Goal: Contribute content

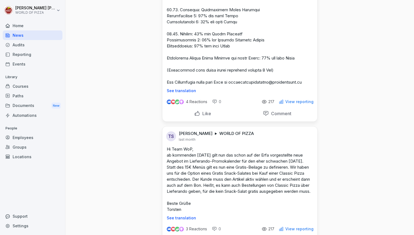
scroll to position [1303, 0]
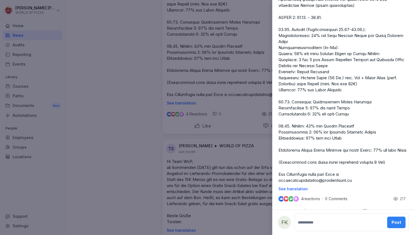
scroll to position [343, 0]
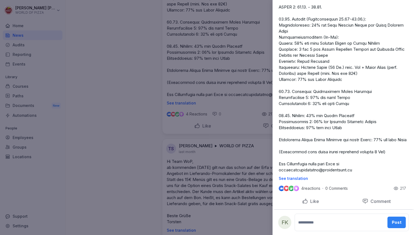
click at [132, 100] on div at bounding box center [207, 117] width 414 height 235
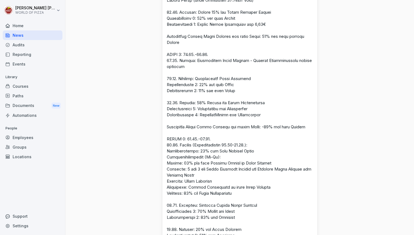
scroll to position [684, 0]
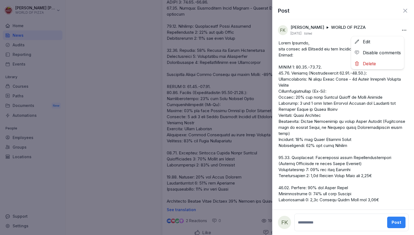
click at [399, 27] on body "[PERSON_NAME] WORLD OF PIZZA Home News Audits Reporting Events Library Courses …" at bounding box center [207, 117] width 414 height 235
click at [372, 44] on div "Edit" at bounding box center [378, 41] width 53 height 11
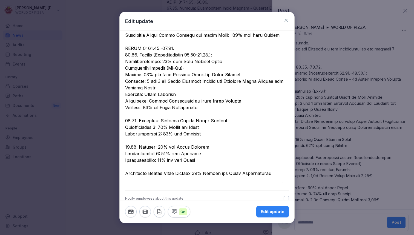
scroll to position [398, 0]
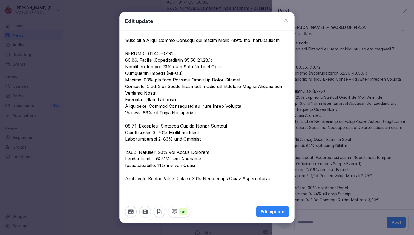
drag, startPoint x: 149, startPoint y: 59, endPoint x: 162, endPoint y: 60, distance: 12.9
drag, startPoint x: 137, startPoint y: 66, endPoint x: 123, endPoint y: 67, distance: 14.3
drag, startPoint x: 138, startPoint y: 132, endPoint x: 122, endPoint y: 130, distance: 16.6
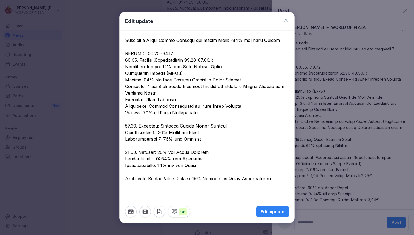
drag, startPoint x: 137, startPoint y: 158, endPoint x: 125, endPoint y: 157, distance: 12.7
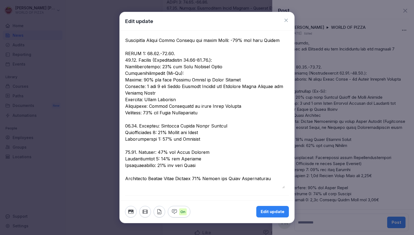
type textarea "**********"
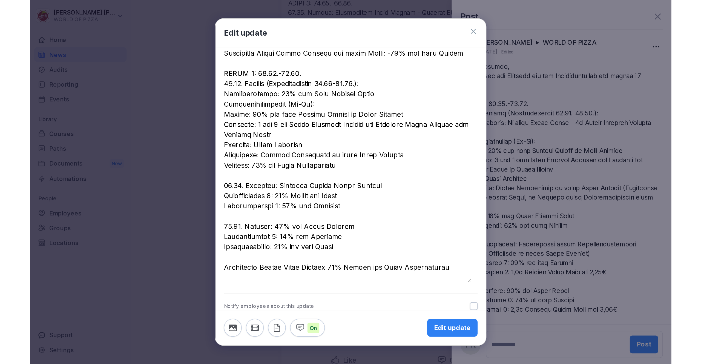
scroll to position [407, 0]
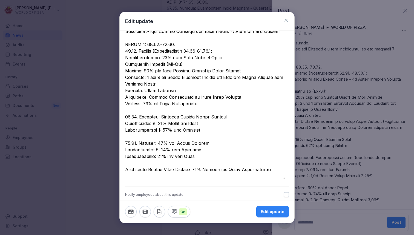
click at [275, 210] on div "Edit update" at bounding box center [273, 212] width 24 height 6
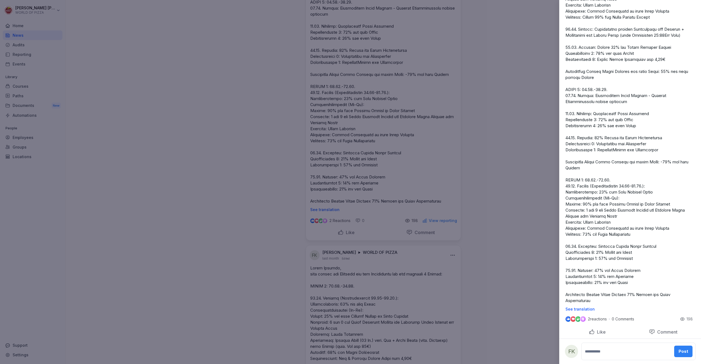
scroll to position [256, 0]
click at [414, 200] on p at bounding box center [631, 43] width 130 height 518
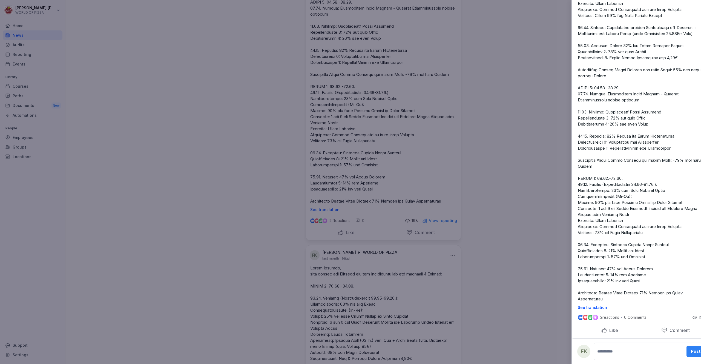
click at [414, 170] on div at bounding box center [350, 182] width 701 height 364
